Goal: Information Seeking & Learning: Learn about a topic

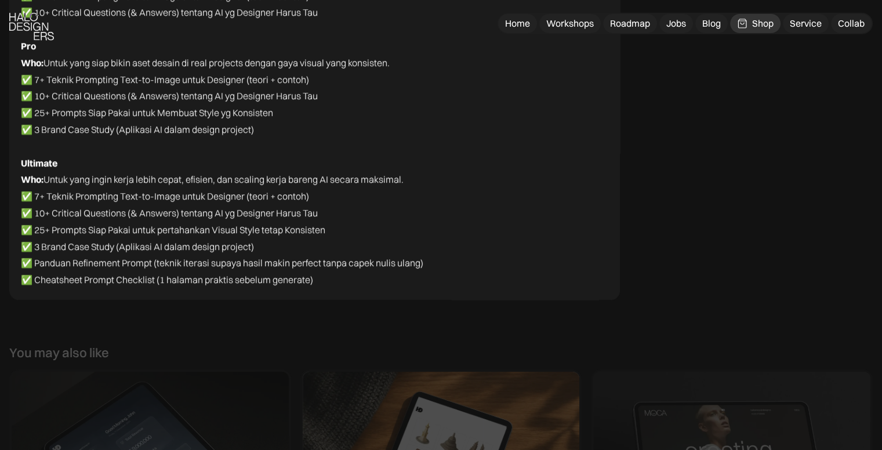
scroll to position [6022, 0]
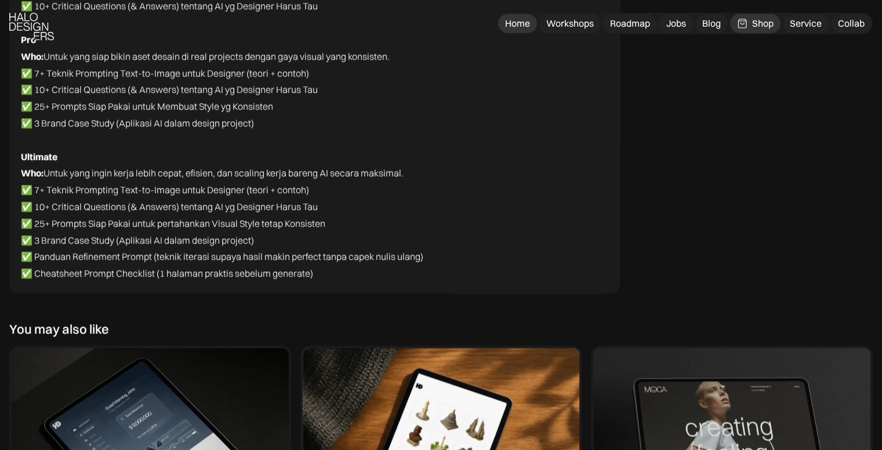
click at [515, 18] on div "Home" at bounding box center [517, 23] width 25 height 12
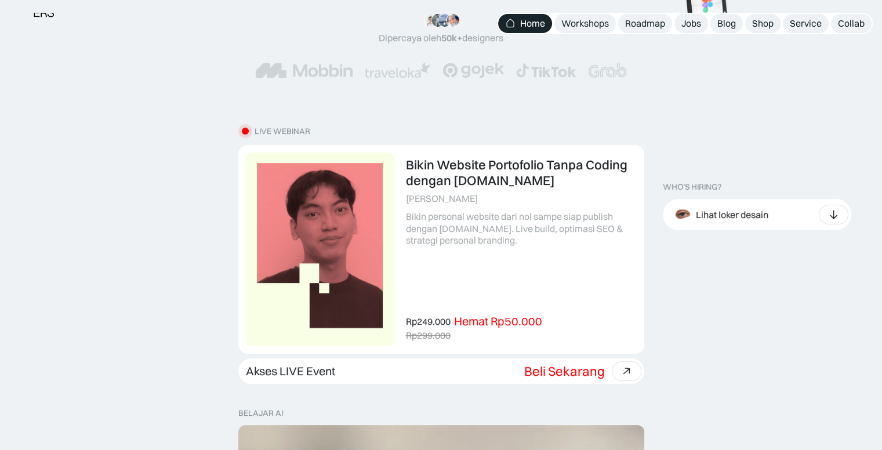
scroll to position [264, 0]
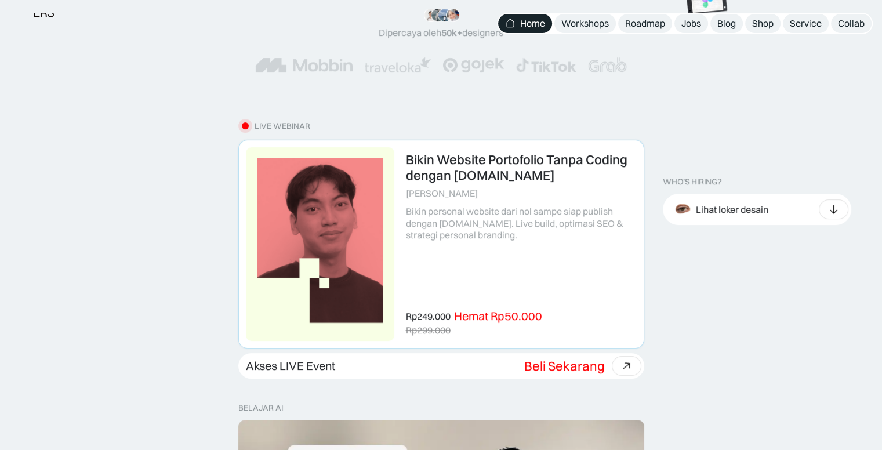
click at [450, 177] on link at bounding box center [441, 244] width 405 height 208
